Goal: Information Seeking & Learning: Learn about a topic

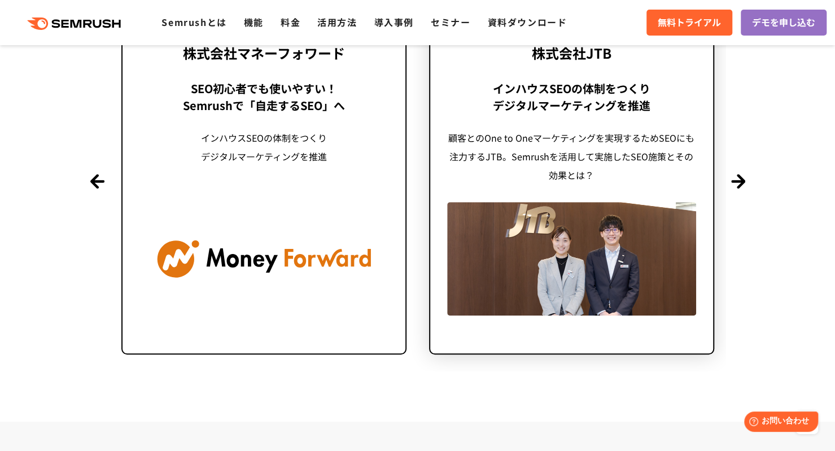
scroll to position [2778, 0]
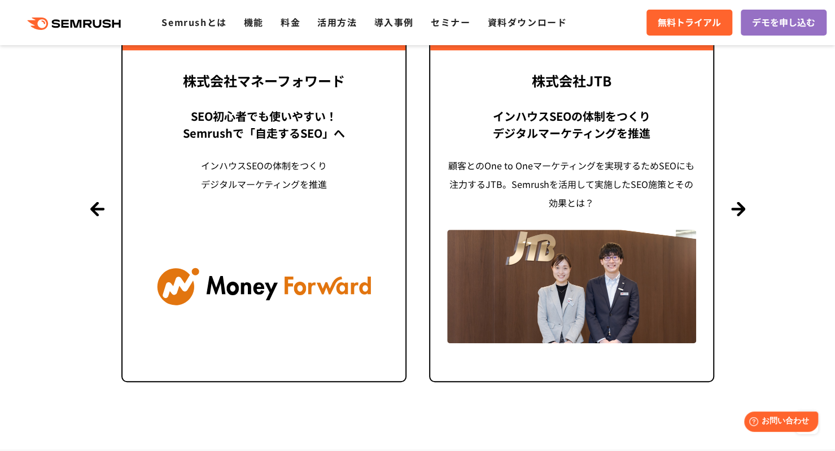
click at [747, 209] on section "導入事例 世界1000万ユーザーが利用する Semrushの導入事例 Previous 株式会社LIXIL 「テクニカルSEOの実践でサイトを健全に Site…" at bounding box center [417, 151] width 835 height 596
click at [737, 208] on button "Next" at bounding box center [738, 209] width 14 height 14
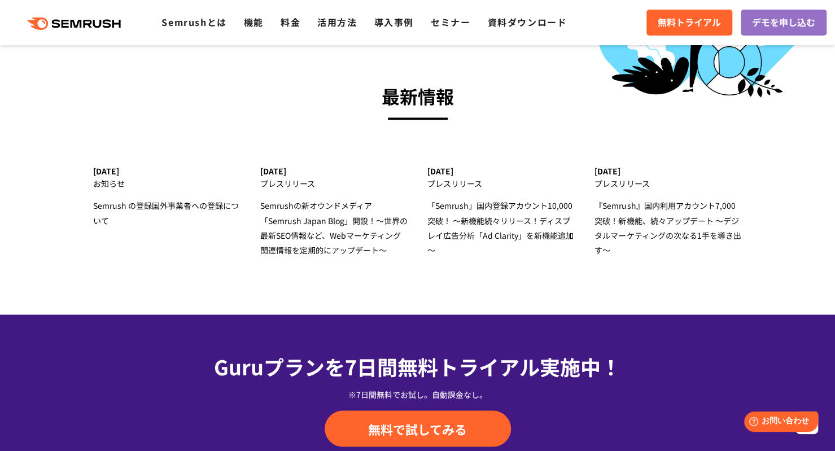
scroll to position [3551, 0]
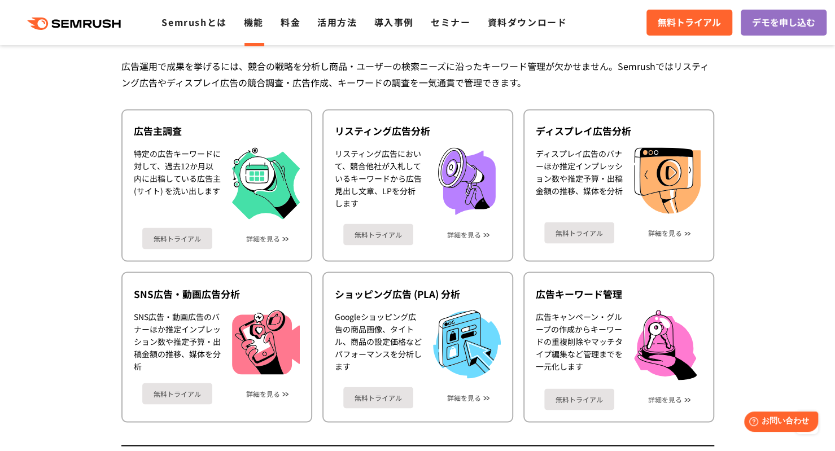
scroll to position [1040, 0]
